Goal: Obtain resource: Obtain resource

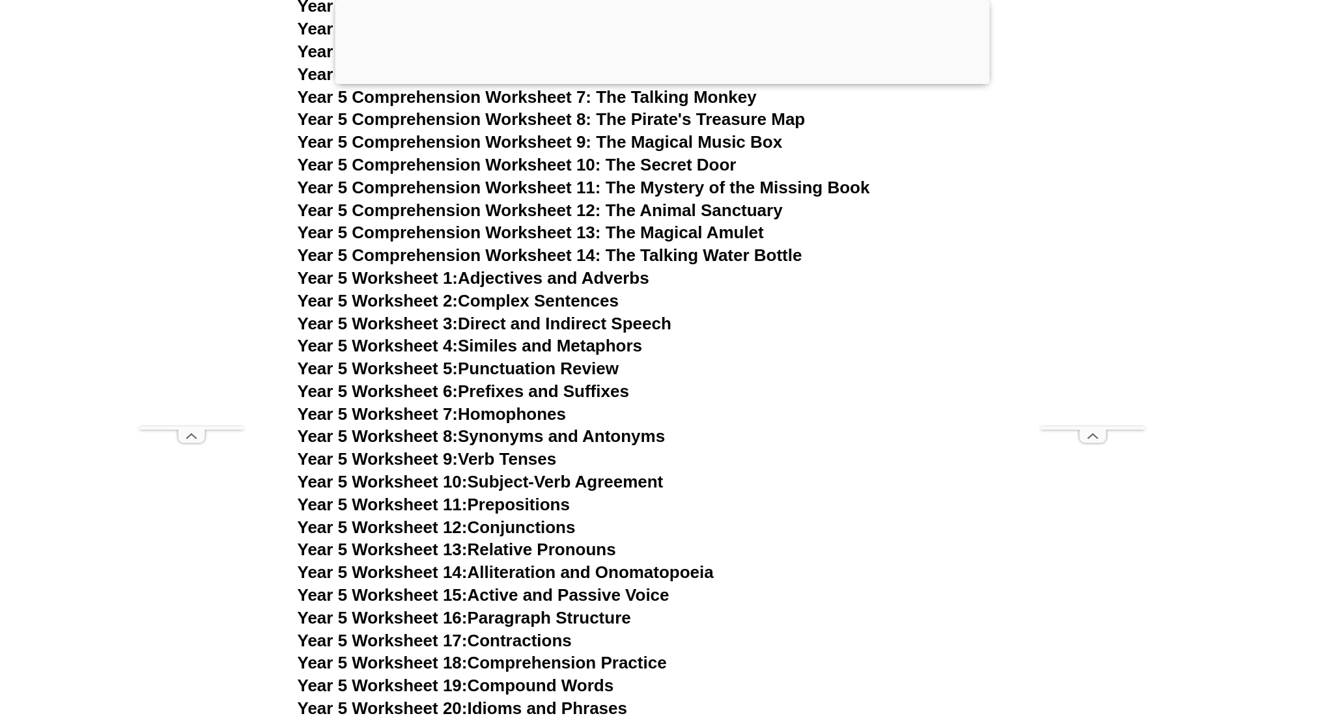
scroll to position [6485, 0]
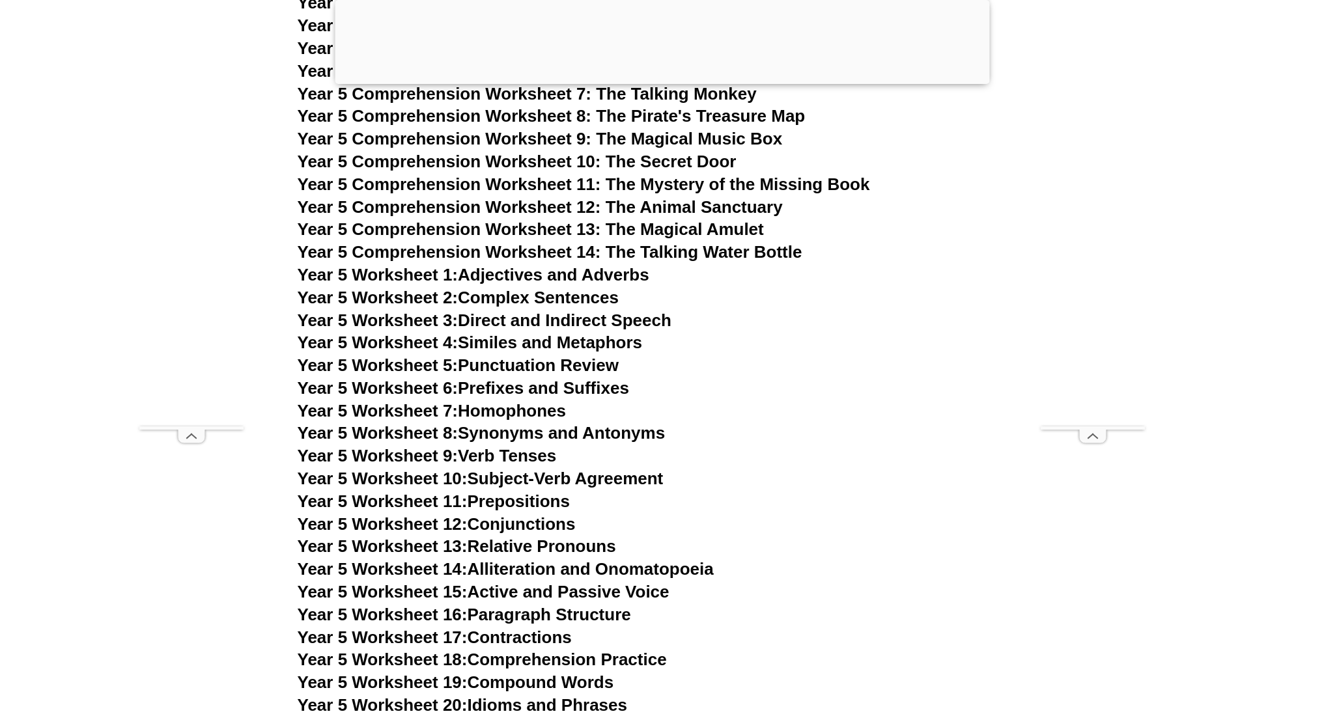
click at [480, 356] on link "Year 5 Worksheet 5: Punctuation Review" at bounding box center [458, 366] width 321 height 20
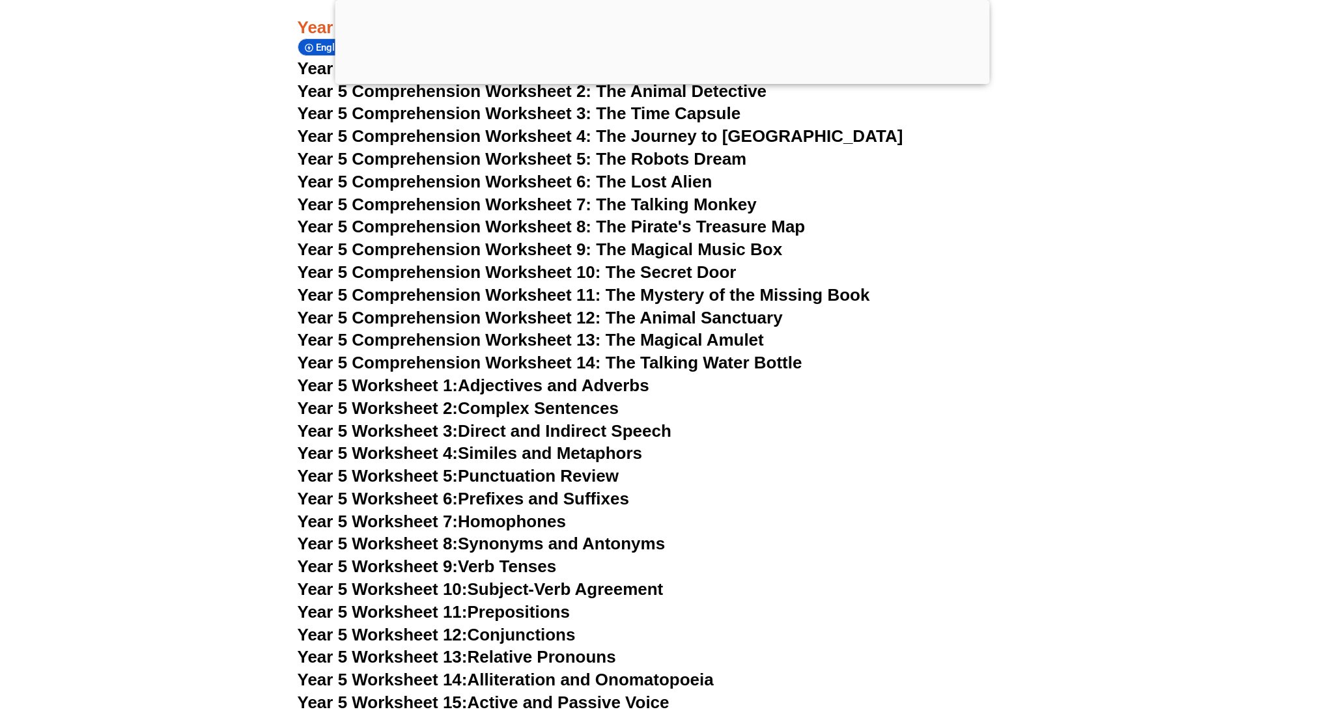
scroll to position [6476, 0]
click at [518, 375] on link "Year 5 Worksheet 1: Adjectives and Adverbs" at bounding box center [474, 385] width 352 height 20
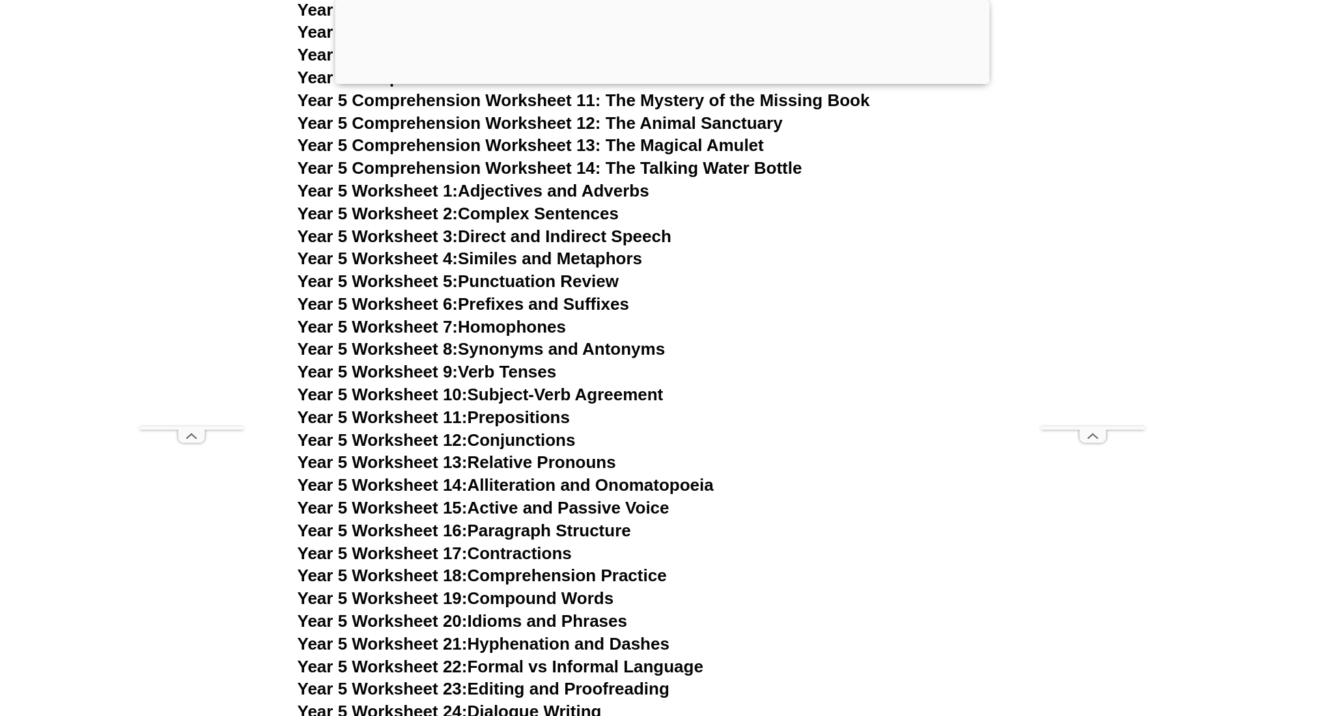
scroll to position [6598, 1]
click at [546, 544] on link "Year 5 Worksheet 17: Contractions" at bounding box center [435, 554] width 274 height 20
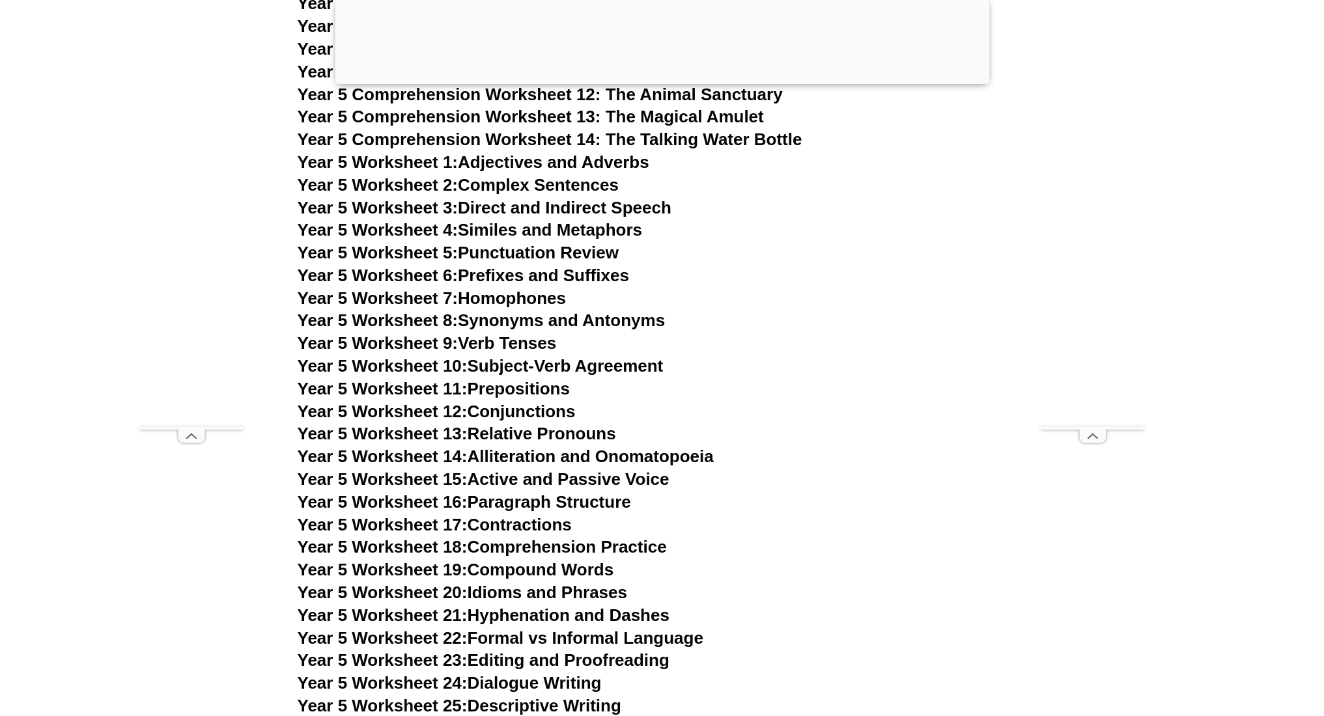
scroll to position [6627, 1]
click at [634, 537] on link "Year 5 Worksheet 18: Comprehension Practice" at bounding box center [482, 547] width 369 height 20
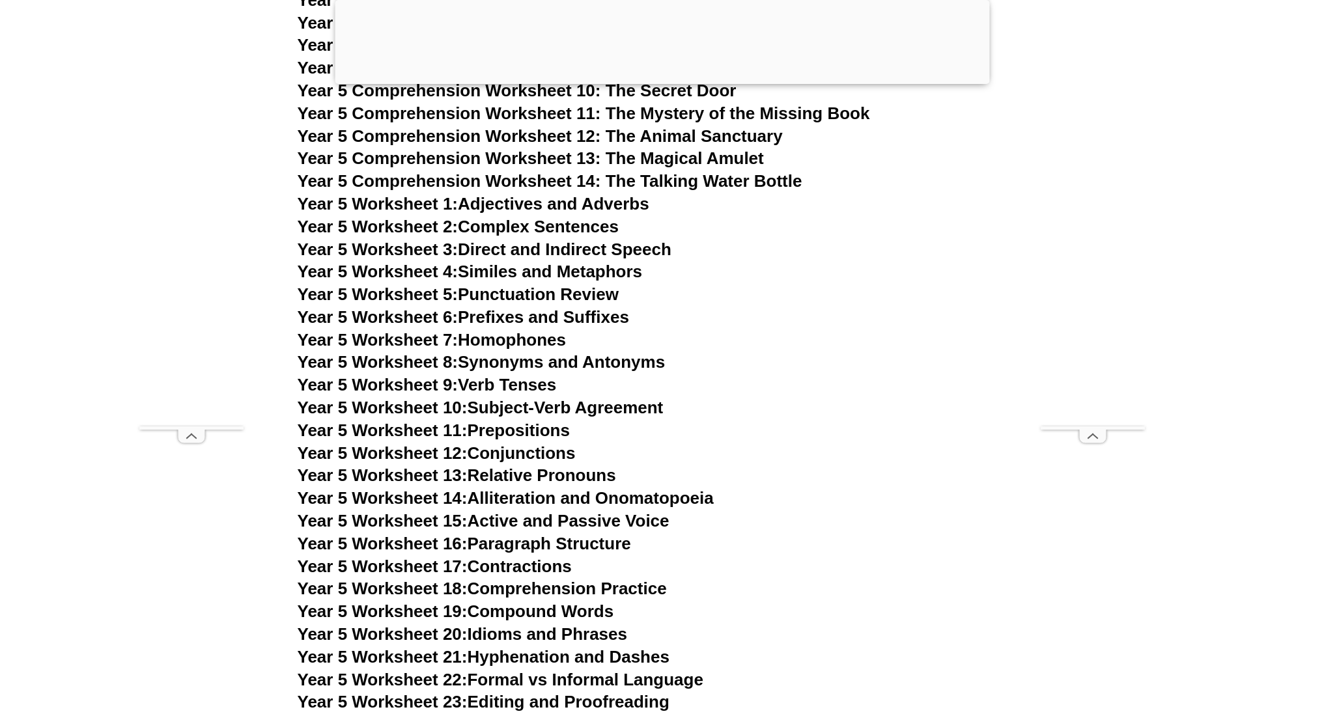
scroll to position [6649, 0]
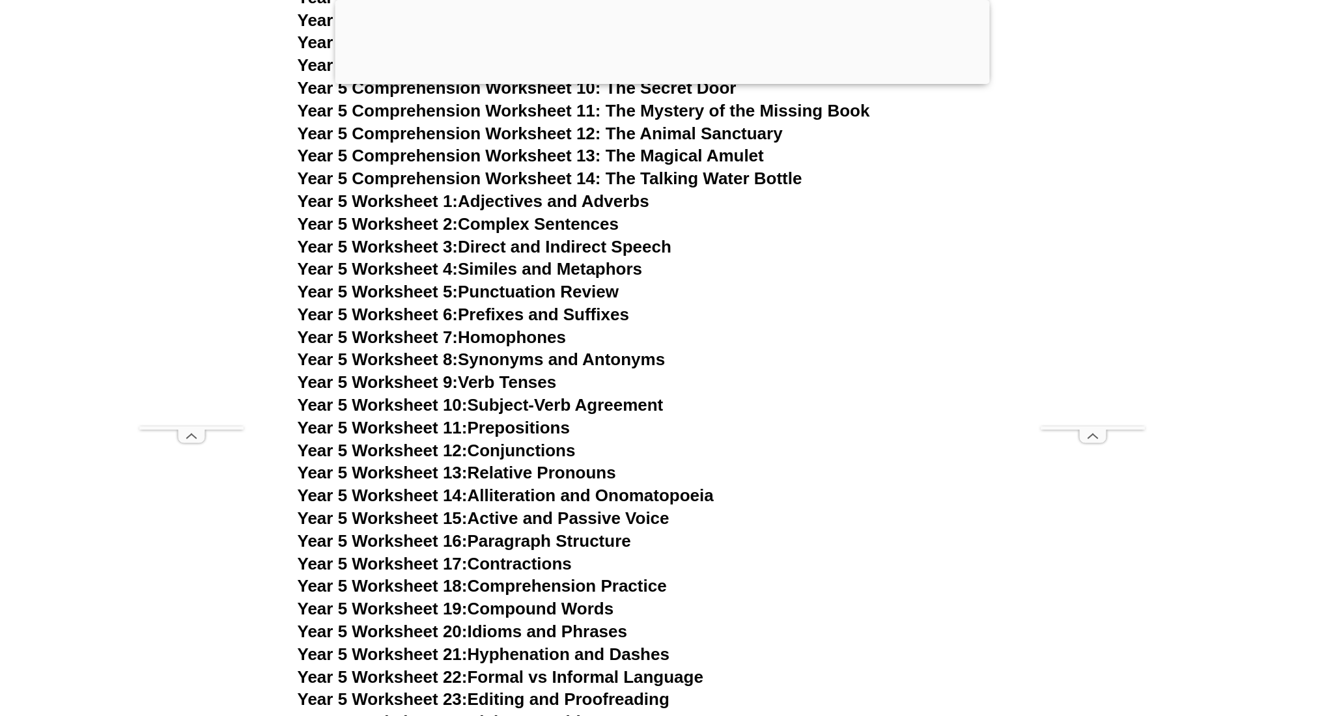
click at [543, 509] on link "Year 5 Worksheet 15: Active and Passive Voice" at bounding box center [484, 519] width 372 height 20
click at [533, 531] on link "Year 5 Worksheet 16: Paragraph Structure" at bounding box center [464, 541] width 333 height 20
click at [528, 486] on link "Year 5 Worksheet 14: Alliteration and Onomatopoeia" at bounding box center [506, 496] width 416 height 20
click at [556, 395] on link "Year 5 Worksheet 10: Subject-Verb Agreement" at bounding box center [481, 405] width 366 height 20
